Goal: Find specific page/section

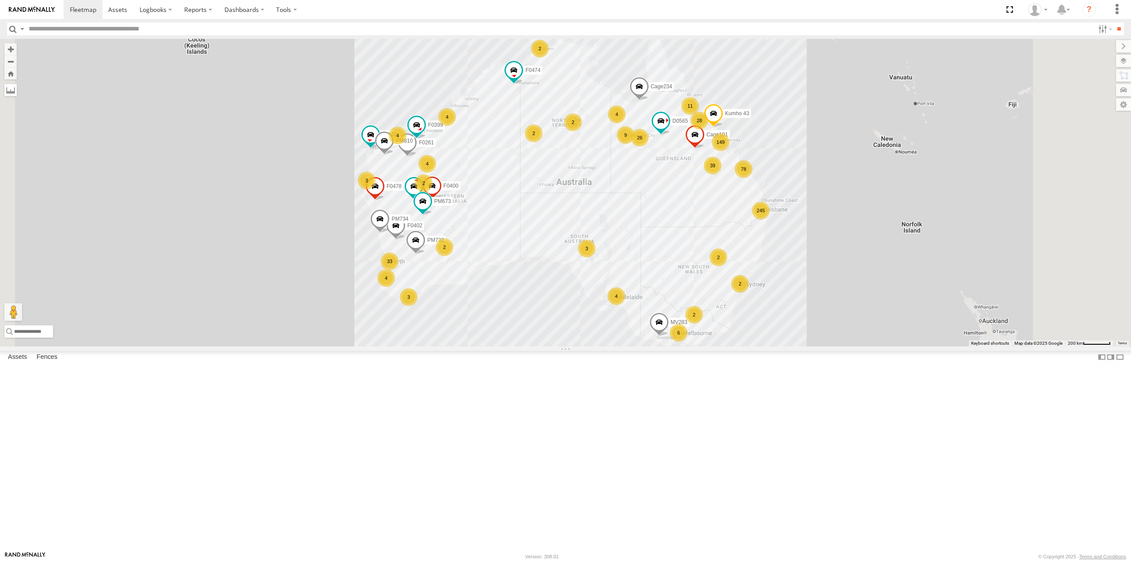
click at [17, 90] on label at bounding box center [10, 90] width 12 height 12
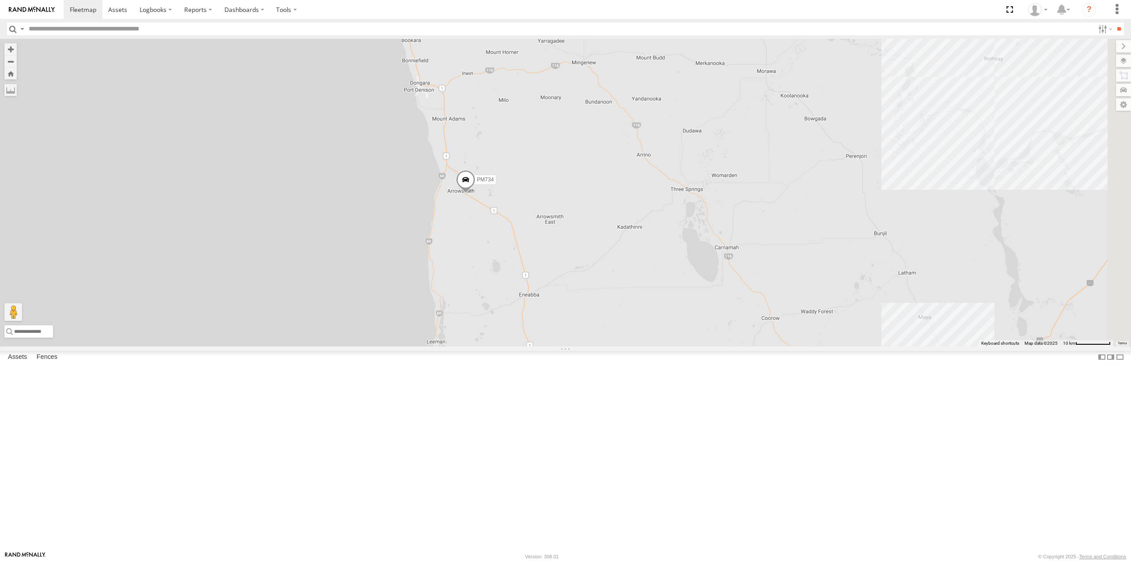
drag, startPoint x: 728, startPoint y: 411, endPoint x: 700, endPoint y: 377, distance: 43.9
click at [700, 346] on div "PM810 F0474 MV283 PM673 F0261 F0482 F0478 D0565 F0402 PM732 Cage234 Cage101 F04…" at bounding box center [565, 192] width 1131 height 307
click at [0, 0] on label at bounding box center [0, 0] width 0 height 0
click at [543, 188] on div "PM810 F0474 MV283 PM673 F0261 F0482 F0478 D0565 F0402 PM732 Cage234 Cage101 F04…" at bounding box center [565, 192] width 1131 height 307
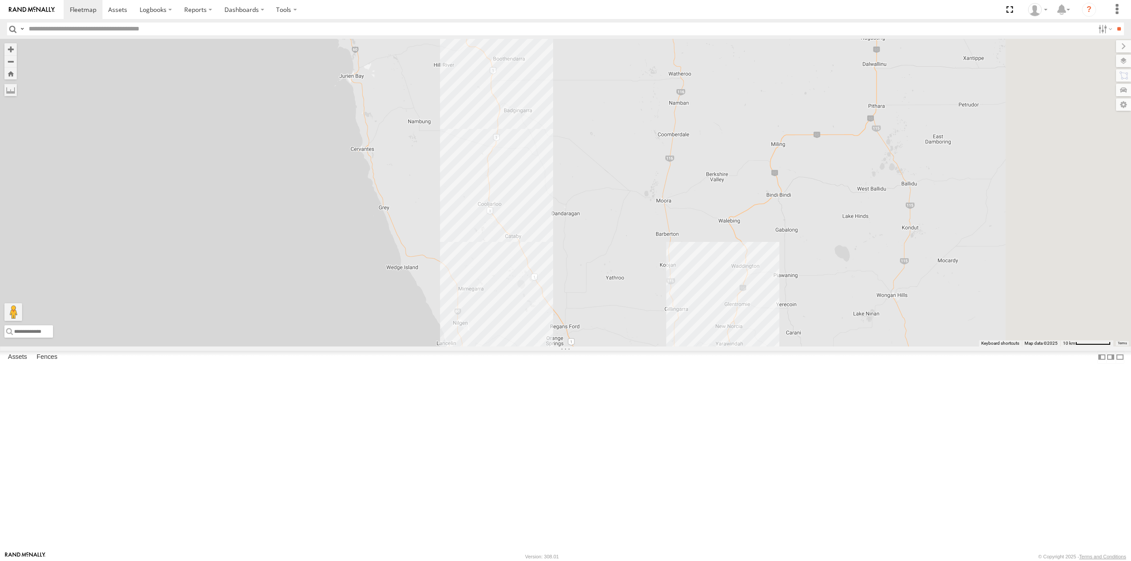
drag, startPoint x: 673, startPoint y: 479, endPoint x: 571, endPoint y: 62, distance: 429.3
click at [571, 62] on div "PM810 F0474 MV283 PM673 F0261 F0482 F0478 D0565 F0402 PM732 Cage234 Cage101 F04…" at bounding box center [565, 192] width 1131 height 307
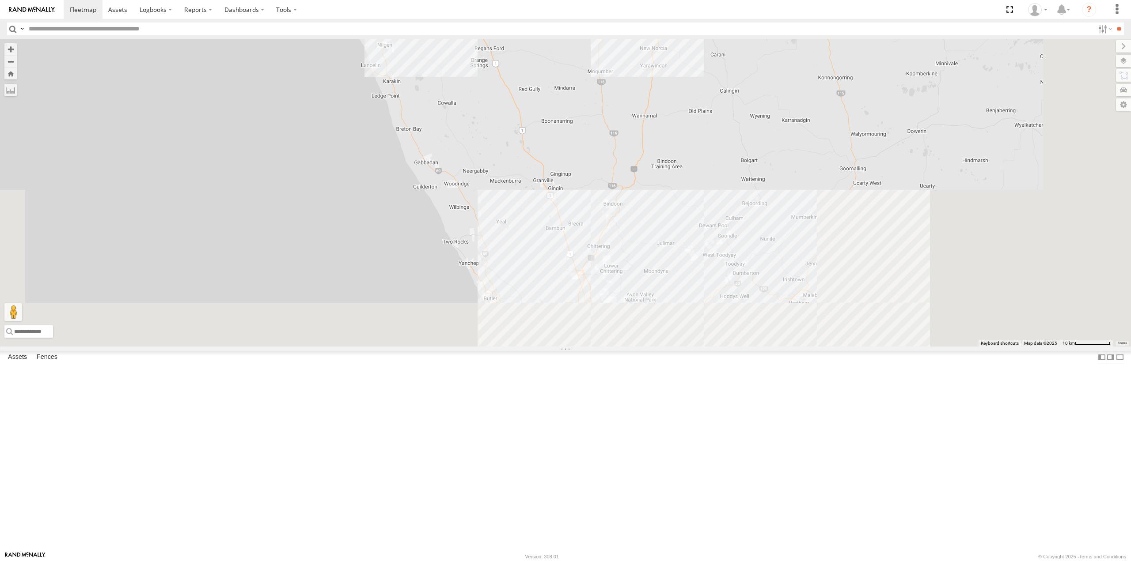
drag, startPoint x: 748, startPoint y: 517, endPoint x: 671, endPoint y: 230, distance: 297.1
click at [671, 230] on div "PM810 F0474 MV283 PM673 F0261 F0482 F0478 D0565 F0402 PM732 Cage234 Cage101 F04…" at bounding box center [565, 192] width 1131 height 307
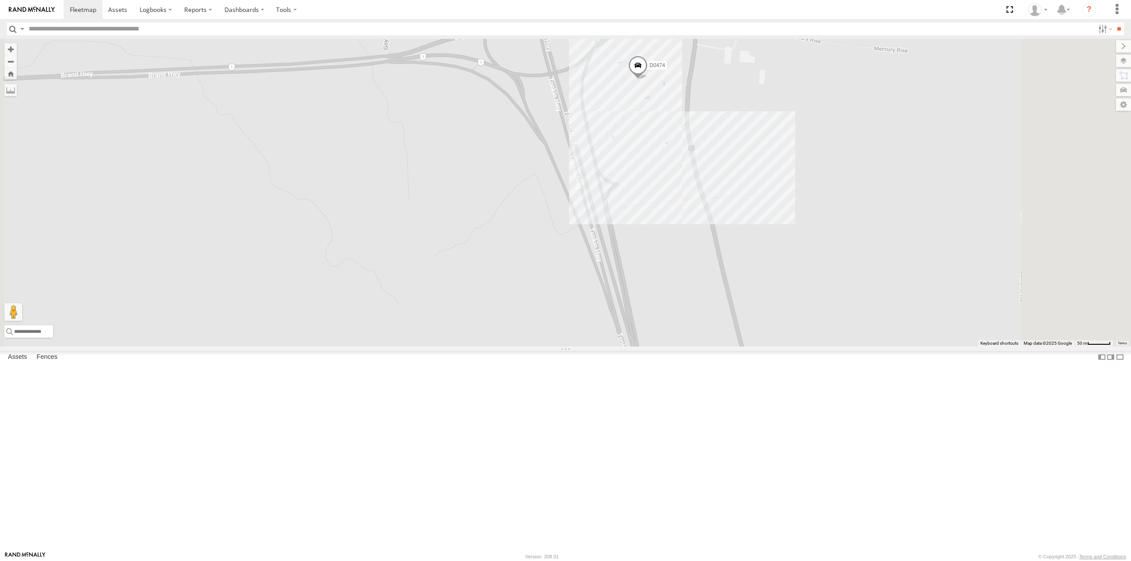
click at [799, 225] on div "PM810 F0474 MV283 PM673 F0261 F0482 F0478 D0565 F0402 PM732 Cage234 Cage101 F04…" at bounding box center [565, 192] width 1131 height 307
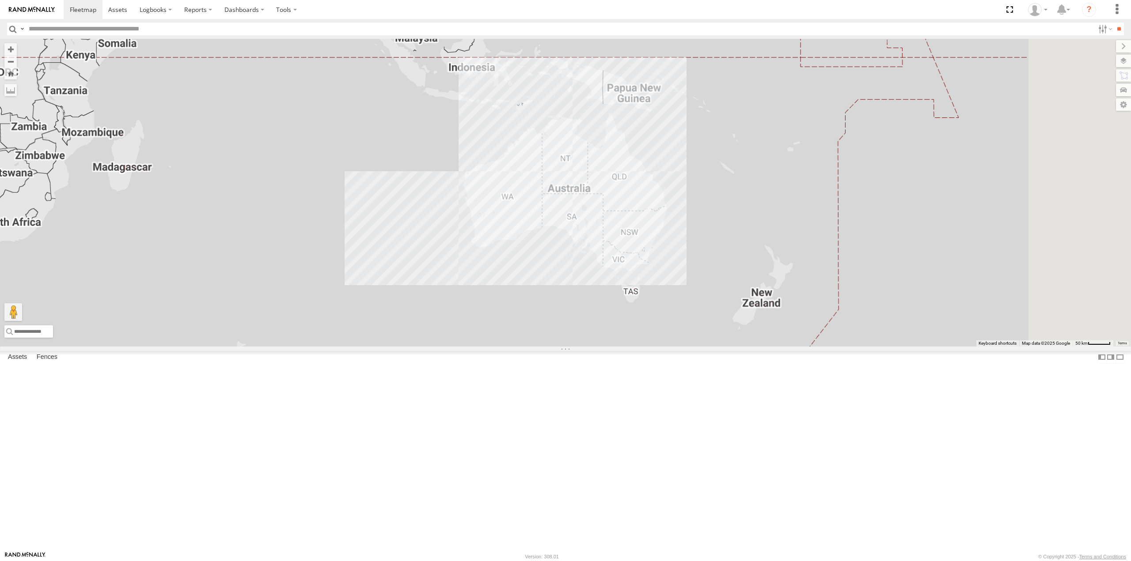
click at [122, 30] on input "text" at bounding box center [559, 29] width 1069 height 13
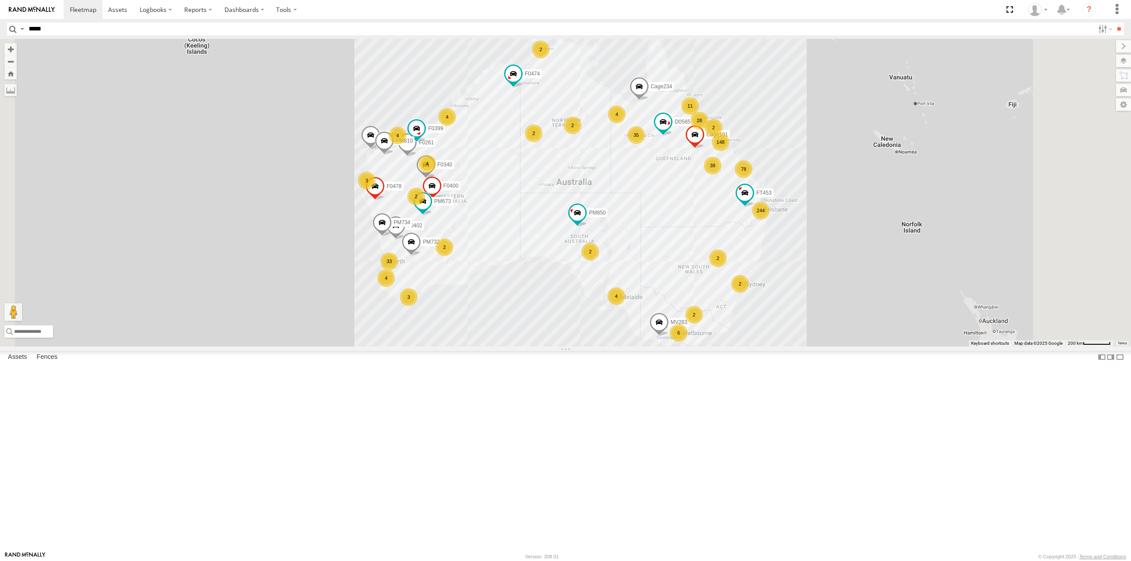
type input "*****"
click at [1114, 23] on input "**" at bounding box center [1119, 29] width 10 height 13
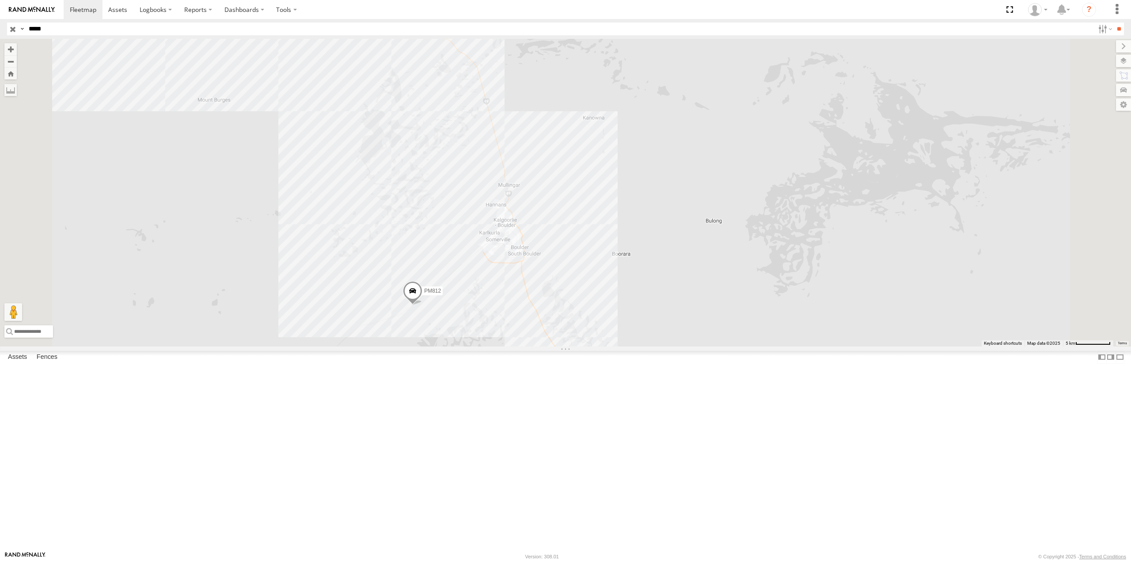
click at [689, 106] on div "PM812" at bounding box center [565, 192] width 1131 height 307
